Goal: Book appointment/travel/reservation

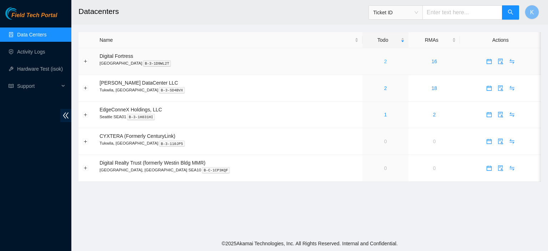
click at [384, 62] on link "2" at bounding box center [385, 62] width 3 height 6
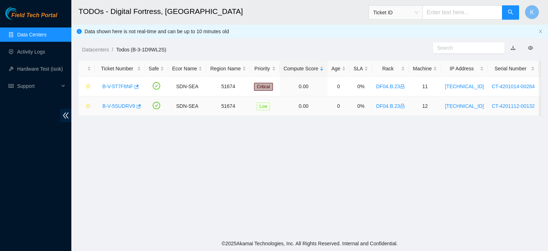
click at [116, 106] on link "B-V-5SUDRV9" at bounding box center [118, 106] width 33 height 6
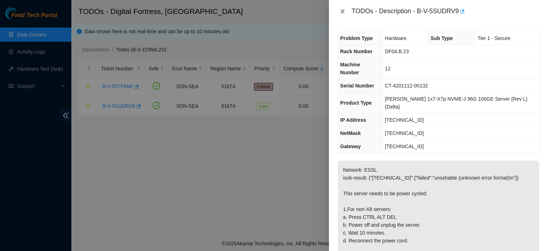
click at [340, 11] on icon "close" at bounding box center [343, 12] width 6 height 6
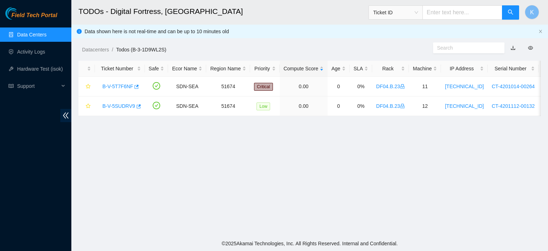
click at [46, 32] on link "Data Centers" at bounding box center [31, 35] width 29 height 6
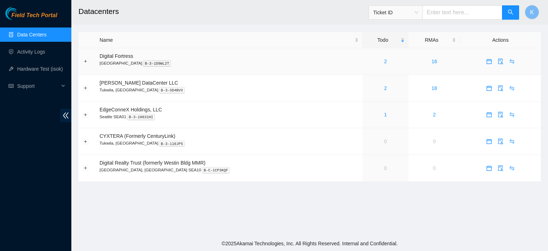
click at [487, 61] on icon "calendar" at bounding box center [489, 61] width 5 height 5
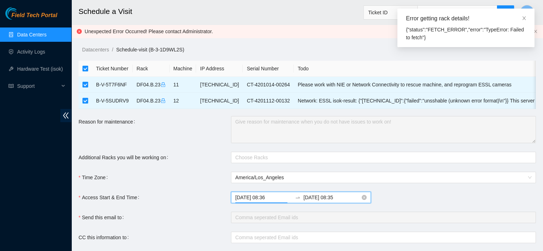
click at [264, 201] on input "[DATE] 08:36" at bounding box center [263, 197] width 57 height 8
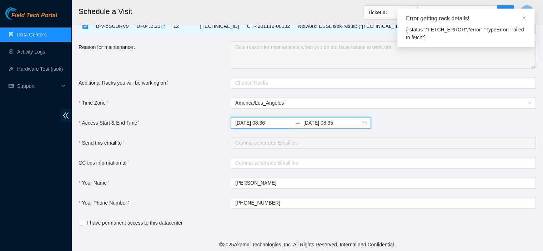
scroll to position [76, 0]
click at [314, 126] on input "[DATE] 08:35" at bounding box center [331, 122] width 57 height 8
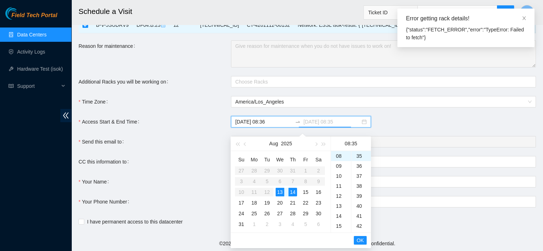
click at [280, 192] on div "13" at bounding box center [279, 192] width 9 height 9
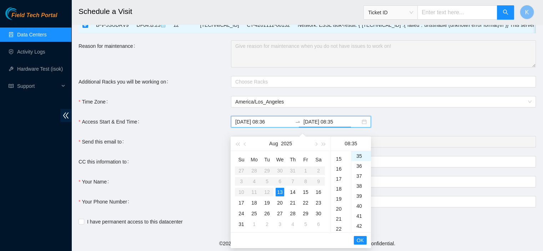
scroll to position [151, 0]
click at [338, 176] on div "17" at bounding box center [341, 174] width 20 height 10
click at [339, 179] on div "15" at bounding box center [341, 179] width 20 height 10
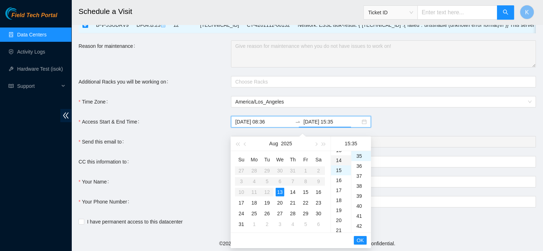
click at [337, 159] on div "14" at bounding box center [341, 160] width 20 height 10
type input "[DATE] 14:35"
click at [359, 239] on span "OK" at bounding box center [359, 240] width 7 height 8
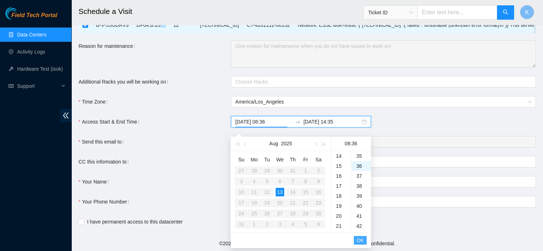
scroll to position [360, 0]
click at [359, 239] on span "OK" at bounding box center [359, 240] width 7 height 8
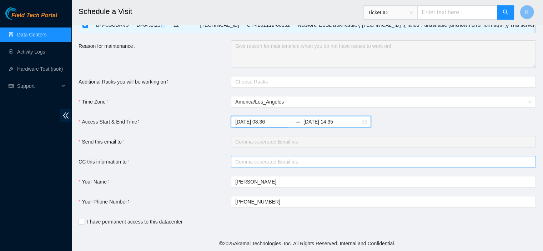
click at [299, 165] on div at bounding box center [380, 161] width 294 height 9
click at [284, 146] on div at bounding box center [380, 141] width 294 height 9
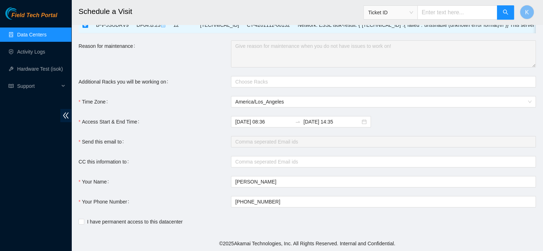
click at [526, 156] on form "Ticket Number Rack Machine IP Address Serial Number Todo B-V-5T7F6NF DF04.B.23 …" at bounding box center [307, 106] width 457 height 242
click at [315, 166] on div at bounding box center [380, 161] width 294 height 9
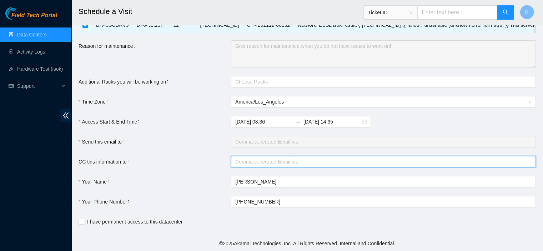
paste input "[EMAIL_ADDRESS][DOMAIN_NAME] [EMAIL_ADDRESS][DOMAIN_NAME] [EMAIL_ADDRESS][DOMAI…"
type input "[EMAIL_ADDRESS][DOMAIN_NAME] [EMAIL_ADDRESS][DOMAIN_NAME] [EMAIL_ADDRESS][DOMAI…"
click at [288, 166] on input "[EMAIL_ADDRESS][DOMAIN_NAME] [EMAIL_ADDRESS][DOMAIN_NAME] [EMAIL_ADDRESS][DOMAI…" at bounding box center [313, 161] width 156 height 9
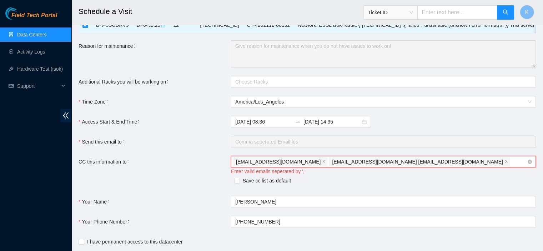
click at [355, 166] on span "[EMAIL_ADDRESS][DOMAIN_NAME] [EMAIL_ADDRESS][DOMAIN_NAME]" at bounding box center [417, 162] width 171 height 8
click at [505, 163] on icon "close" at bounding box center [506, 161] width 2 height 2
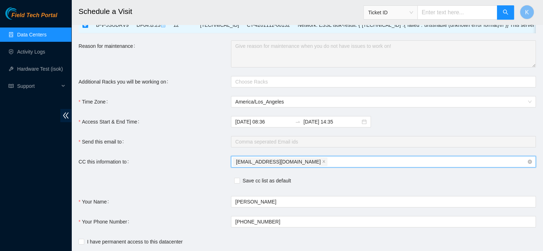
paste input "[EMAIL_ADDRESS][DOMAIN_NAME] [EMAIL_ADDRESS][DOMAIN_NAME] [EMAIL_ADDRESS][DOMAI…"
drag, startPoint x: 298, startPoint y: 167, endPoint x: 353, endPoint y: 166, distance: 54.2
click at [353, 166] on input "[EMAIL_ADDRESS][DOMAIN_NAME] [EMAIL_ADDRESS][DOMAIN_NAME] [EMAIL_ADDRESS][DOMAI…" at bounding box center [407, 161] width 157 height 9
click at [353, 166] on input "[EMAIL_ADDRESS][DOMAIN_NAME] [EMAIL_ADDRESS][DOMAIN_NAME]" at bounding box center [380, 161] width 102 height 9
type input "[EMAIL_ADDRESS]@[DOMAIN_NAME]"
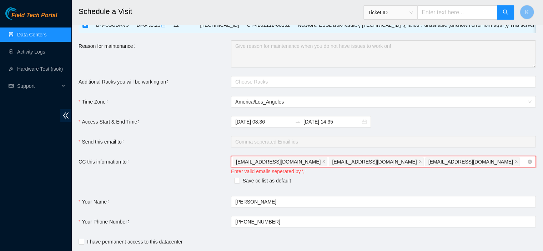
click at [435, 164] on div "[EMAIL_ADDRESS][DOMAIN_NAME] [EMAIL_ADDRESS][DOMAIN_NAME] [EMAIL_ADDRESS][DOMAI…" at bounding box center [380, 162] width 294 height 10
click at [213, 176] on div "CC this information to" at bounding box center [155, 166] width 152 height 20
click at [522, 146] on div at bounding box center [380, 141] width 294 height 9
click at [436, 167] on div "[EMAIL_ADDRESS][DOMAIN_NAME] [EMAIL_ADDRESS][DOMAIN_NAME] [EMAIL_ADDRESS][DOMAI…" at bounding box center [380, 162] width 294 height 10
paste input "[EMAIL_ADDRESS][DOMAIN_NAME]"
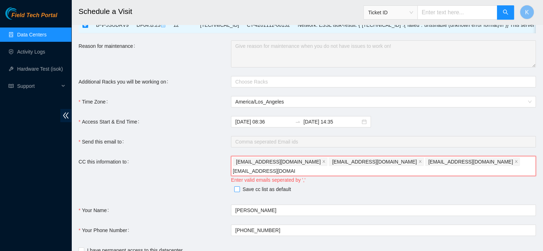
type input "[EMAIL_ADDRESS][DOMAIN_NAME]"
click at [237, 188] on input "Save cc list as default" at bounding box center [236, 190] width 5 height 5
checkbox input "true"
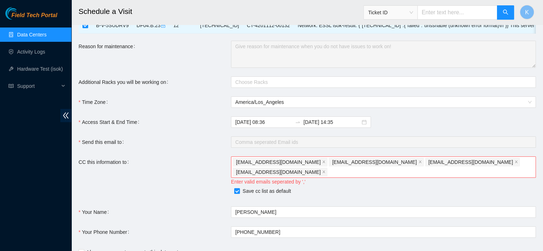
scroll to position [101, 0]
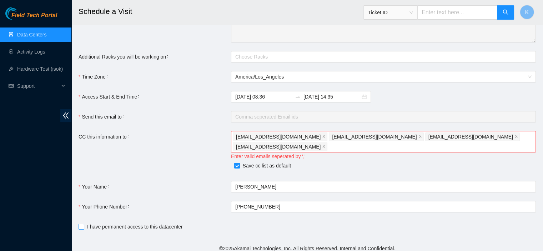
click at [80, 224] on input "I have permanent access to this datacenter" at bounding box center [81, 226] width 5 height 5
checkbox input "true"
